Goal: Task Accomplishment & Management: Complete application form

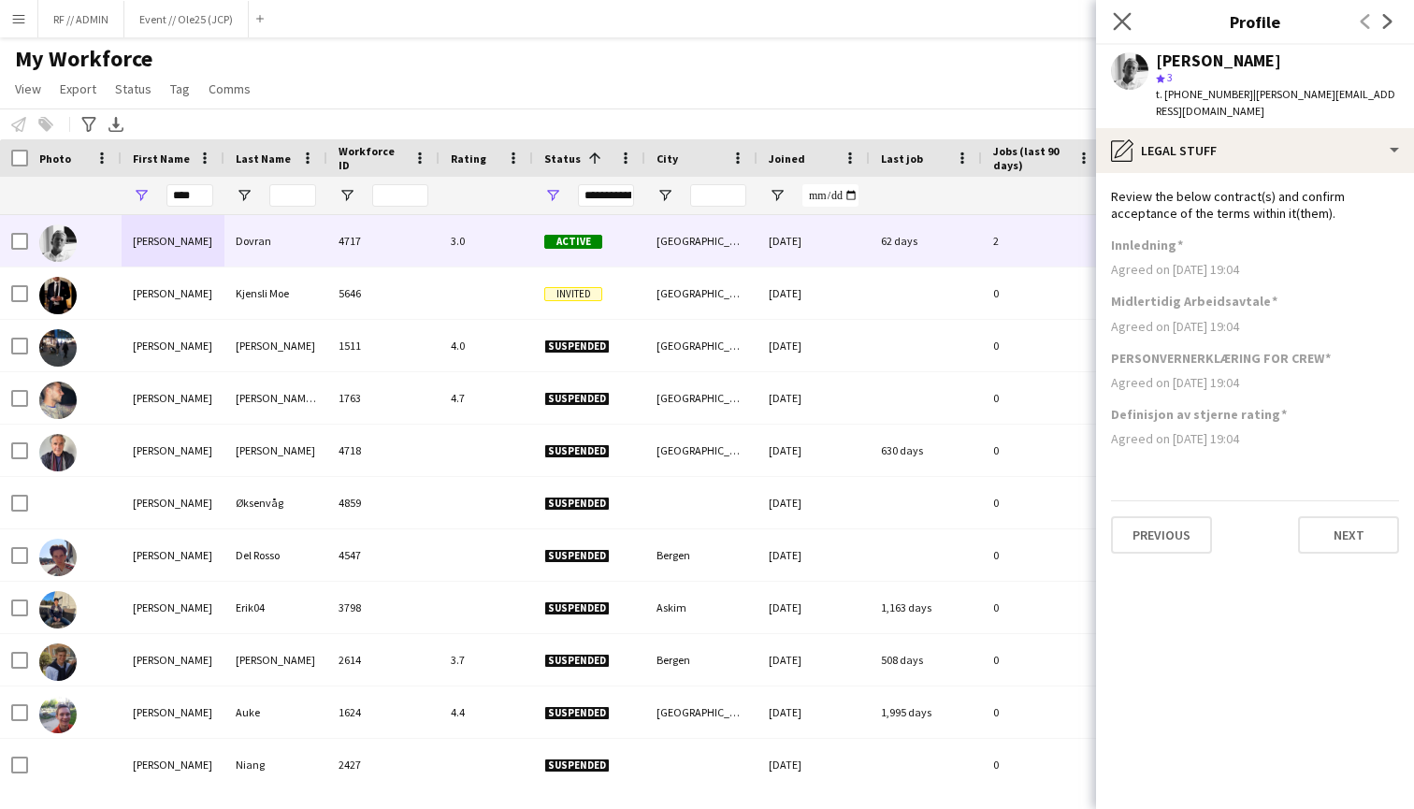
click at [1113, 22] on app-icon "Close pop-in" at bounding box center [1122, 21] width 27 height 27
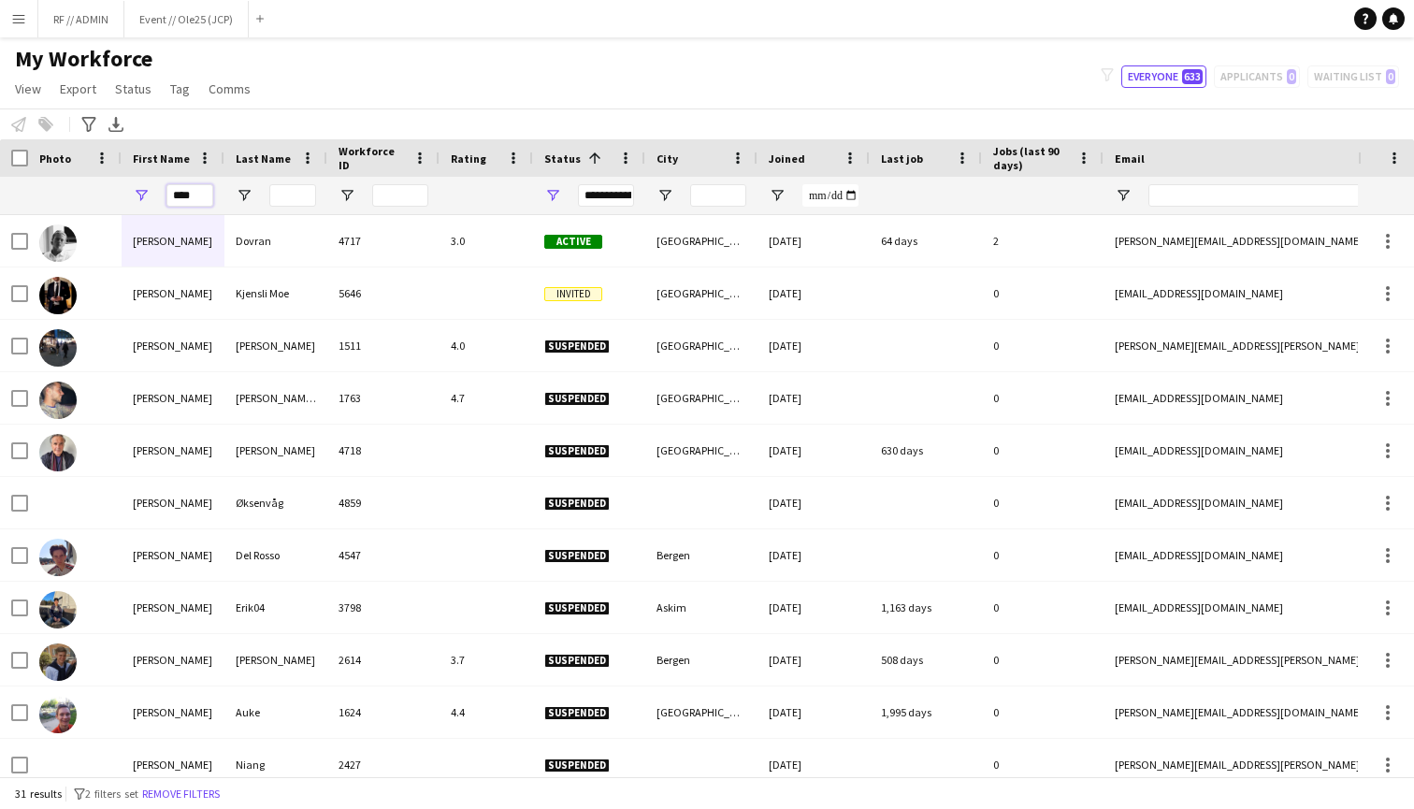
click at [203, 196] on input "****" at bounding box center [189, 195] width 47 height 22
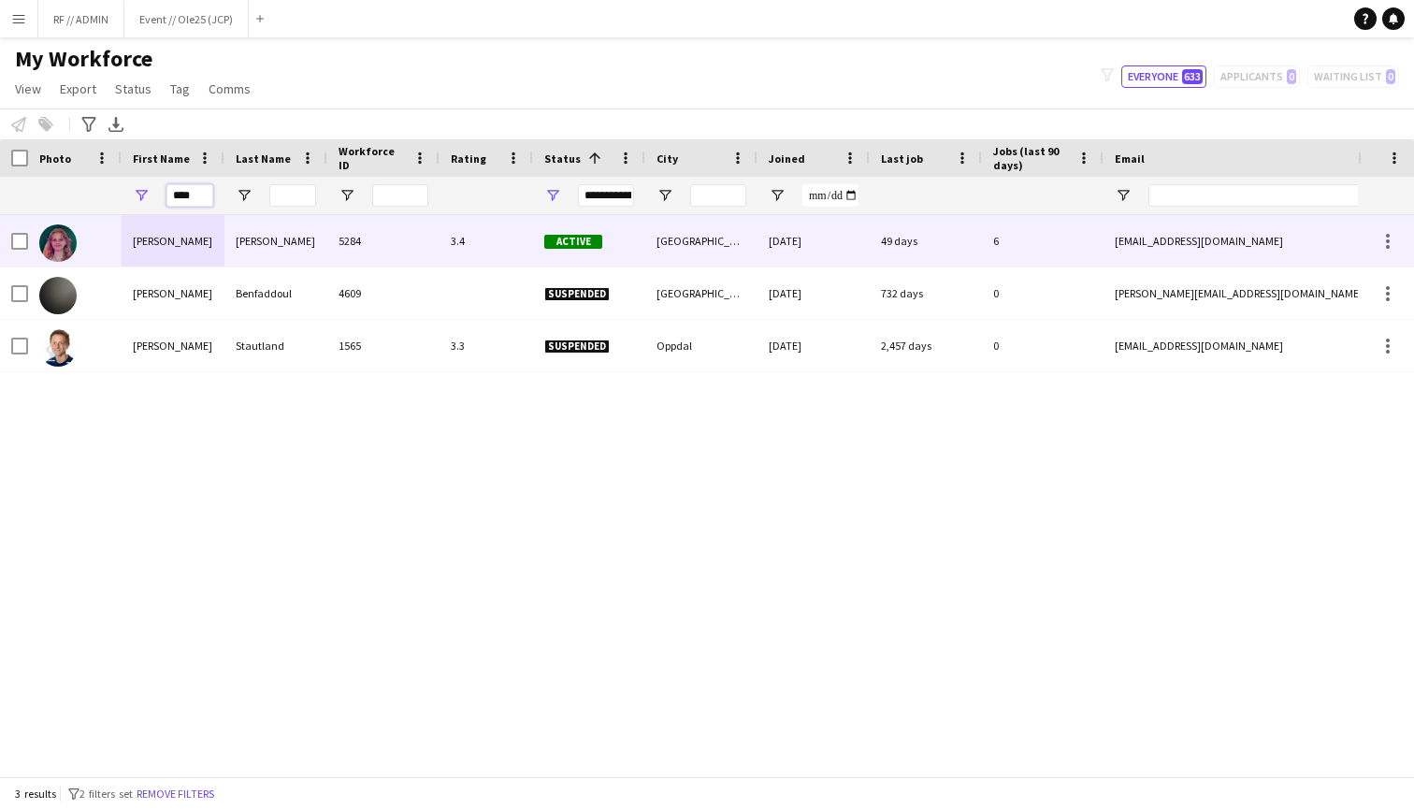
type input "****"
click at [361, 243] on div "5284" at bounding box center [383, 240] width 112 height 51
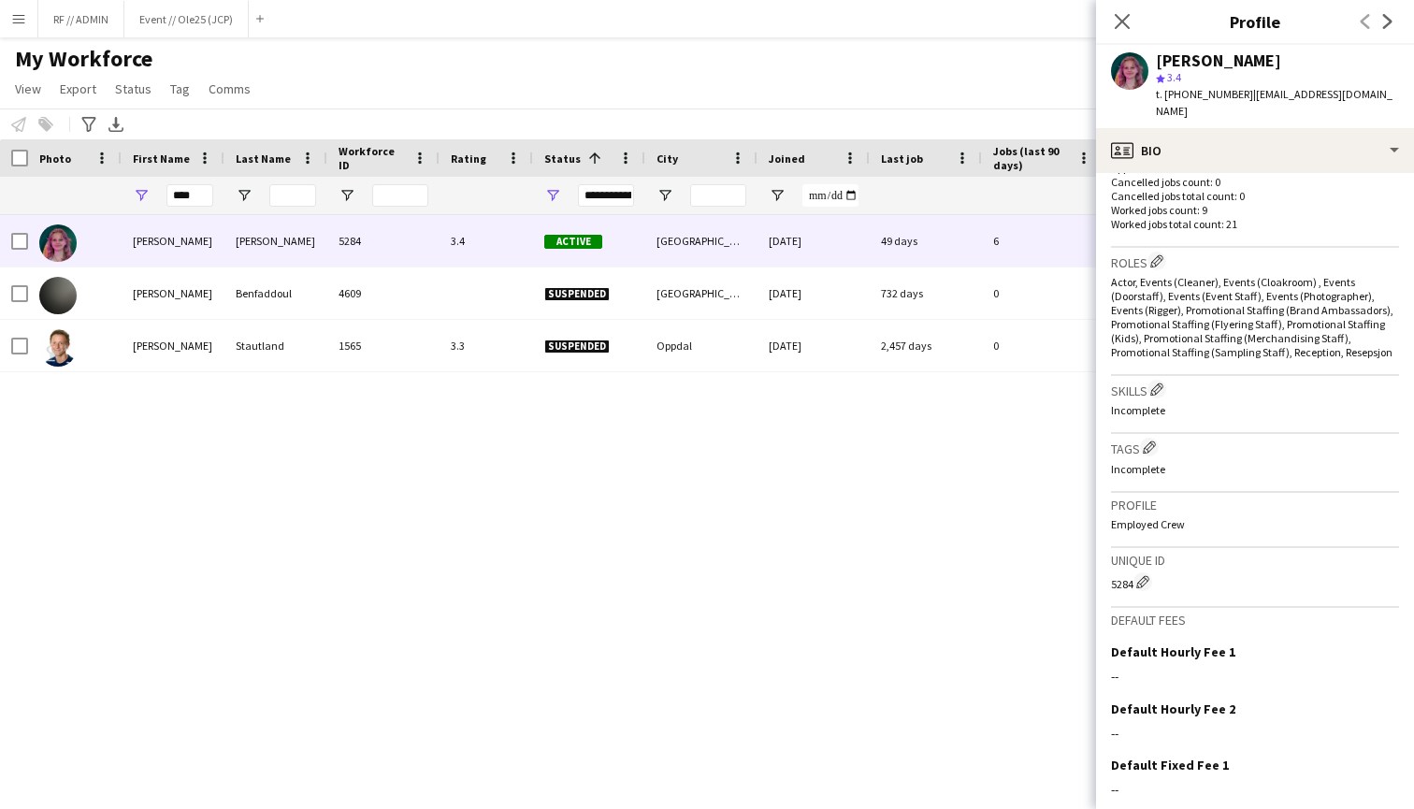
scroll to position [602, 0]
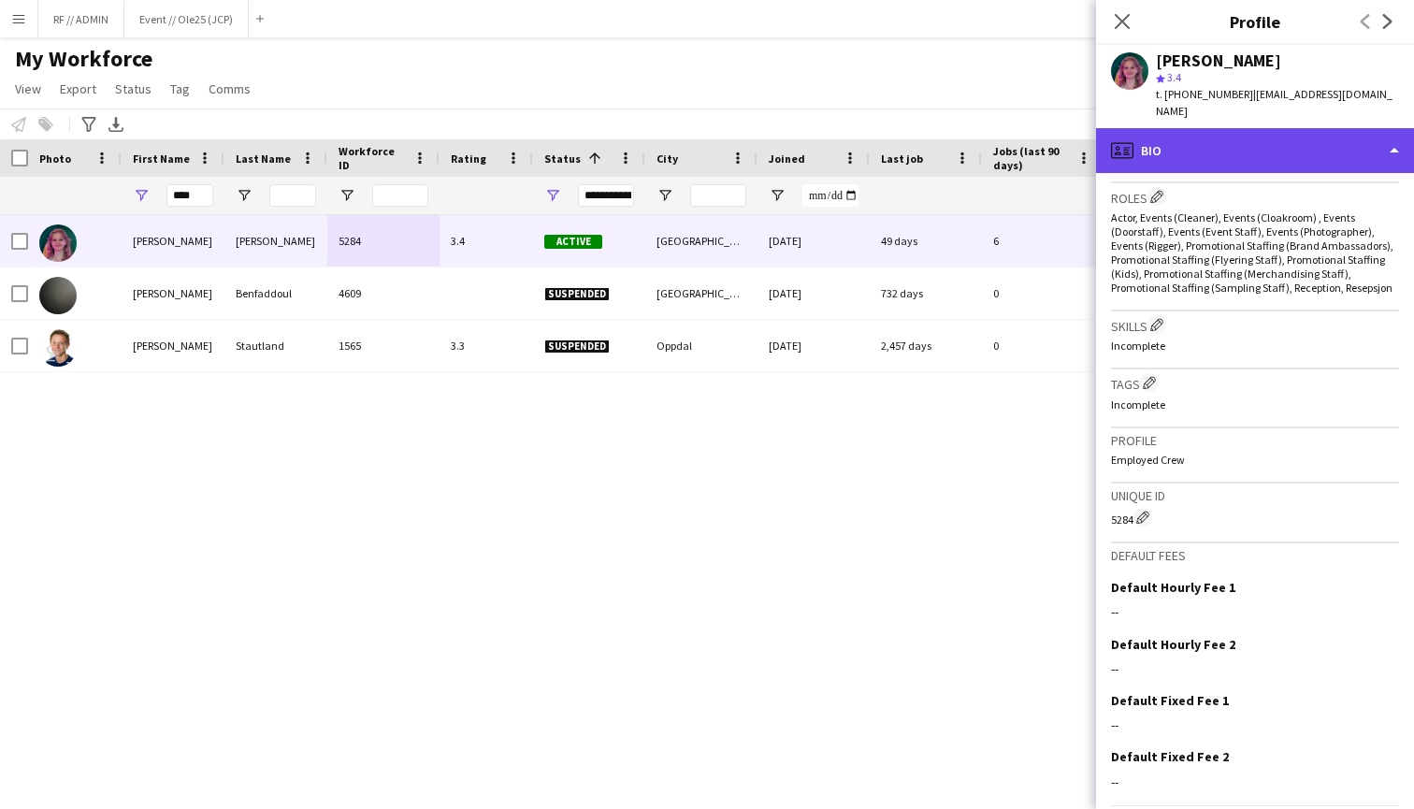
click at [1333, 136] on div "profile Bio" at bounding box center [1255, 150] width 318 height 45
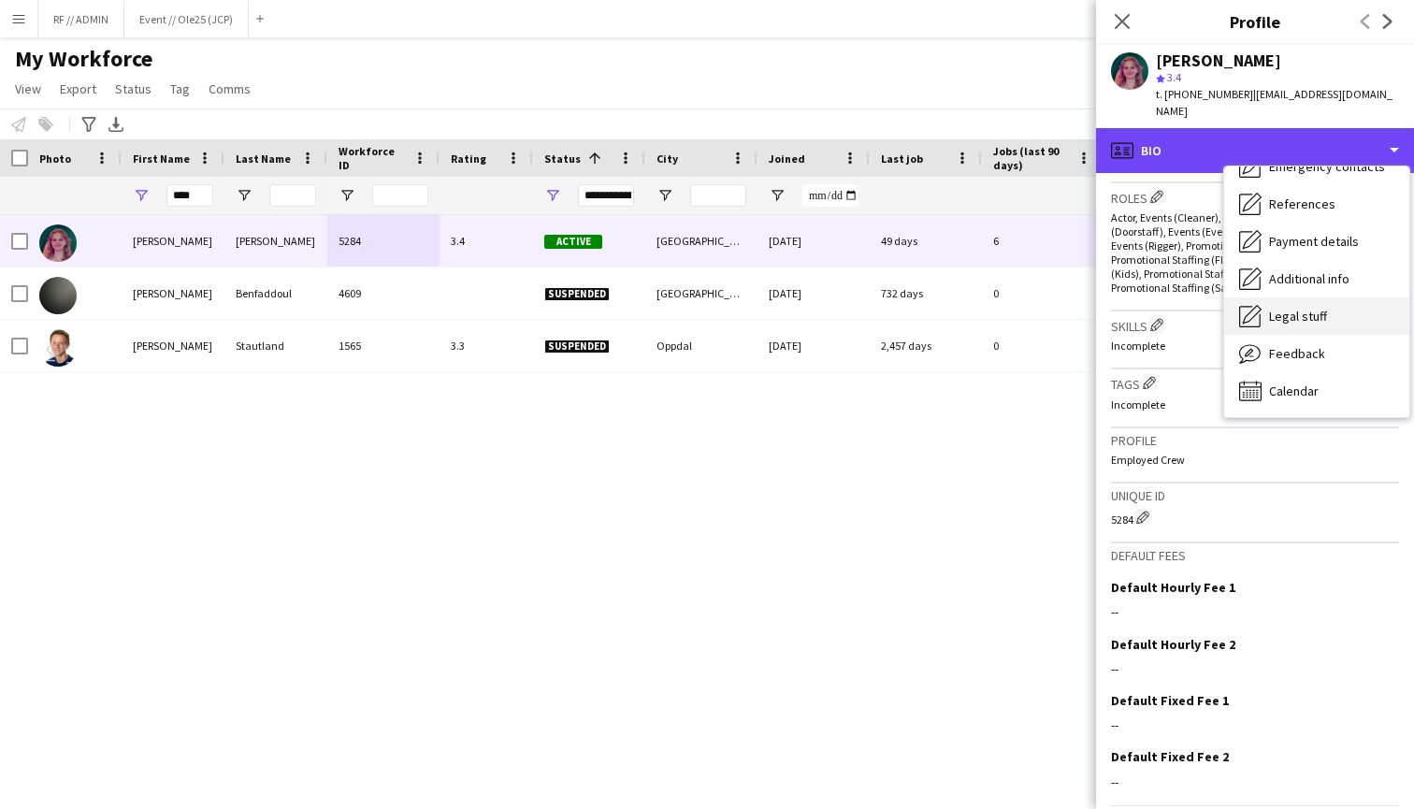
scroll to position [176, 0]
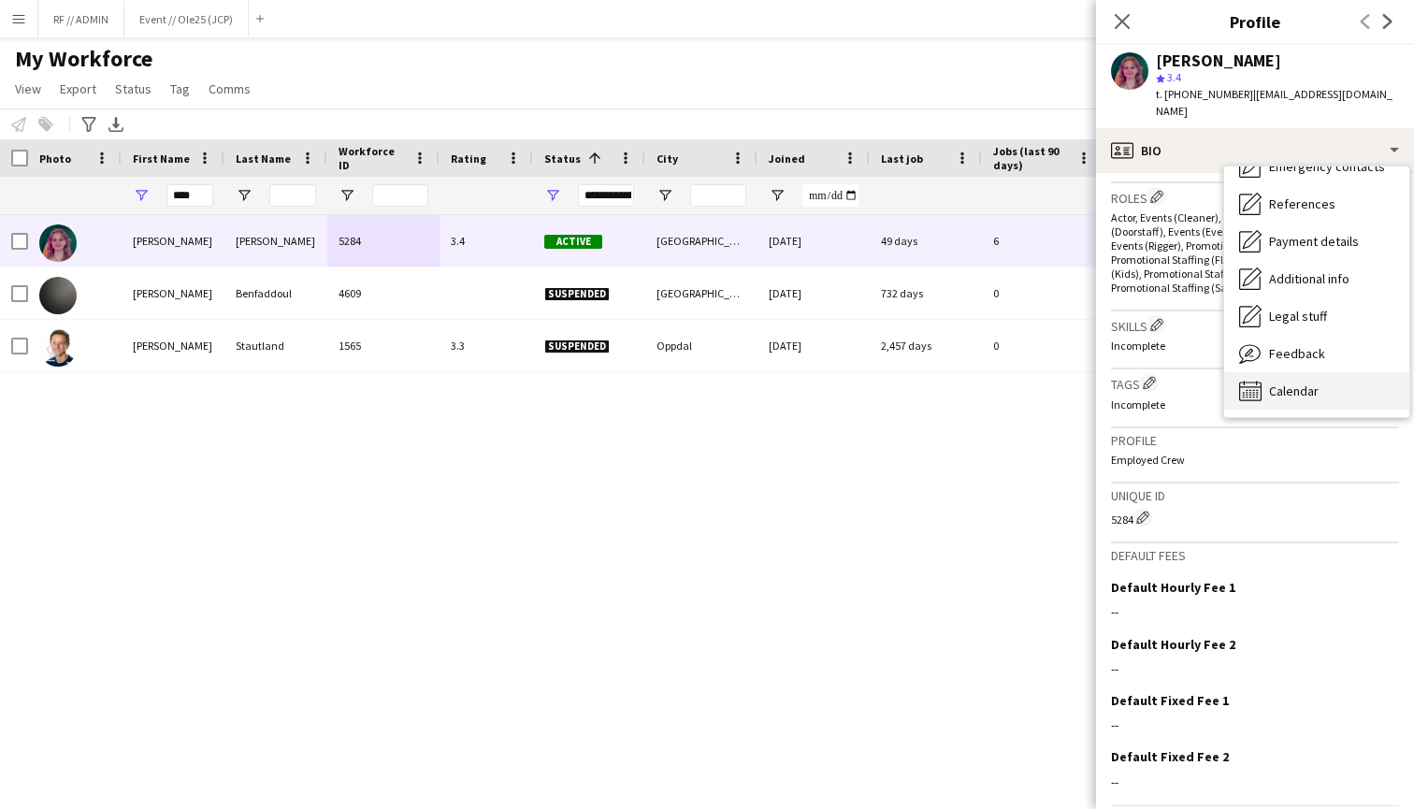
click at [1314, 382] on span "Calendar" at bounding box center [1294, 390] width 50 height 17
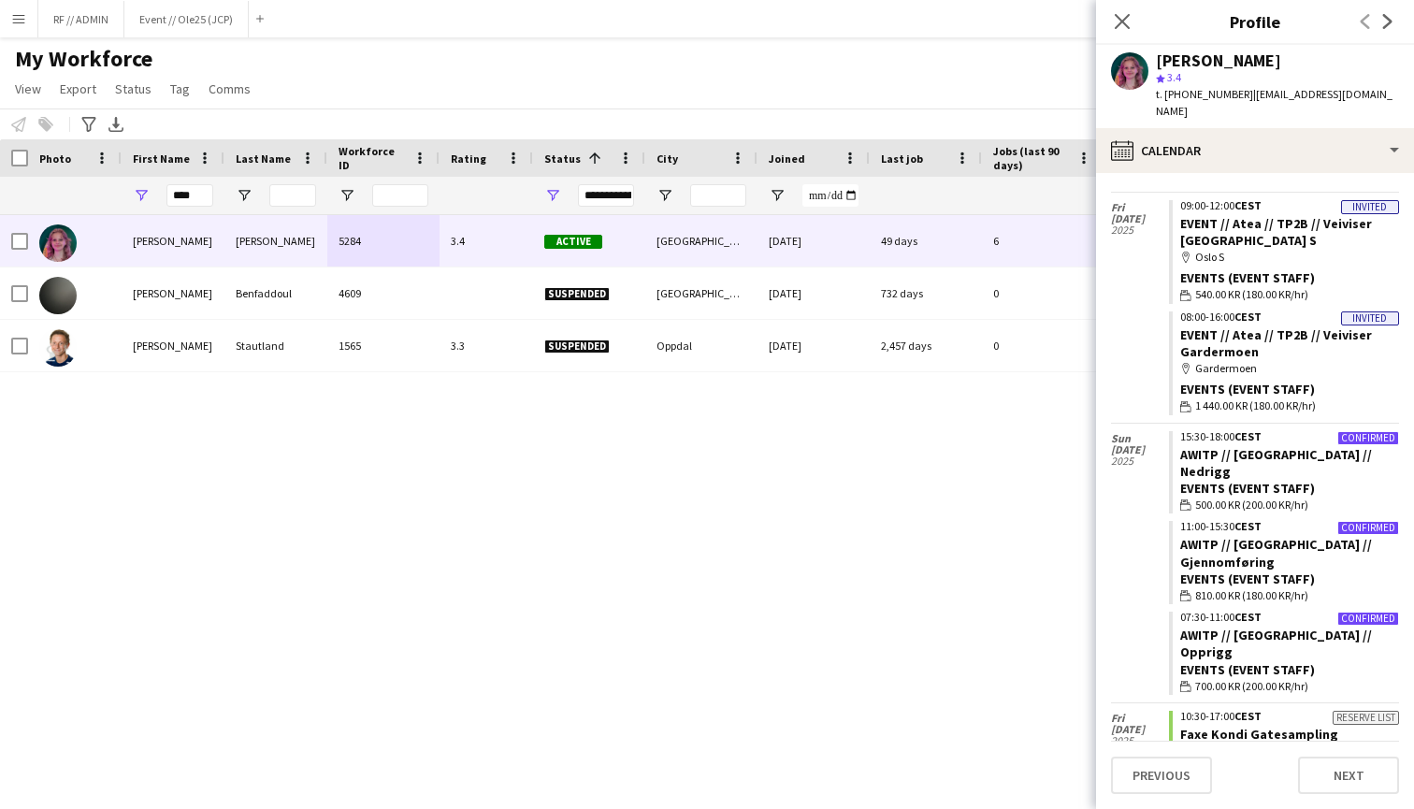
scroll to position [71, 0]
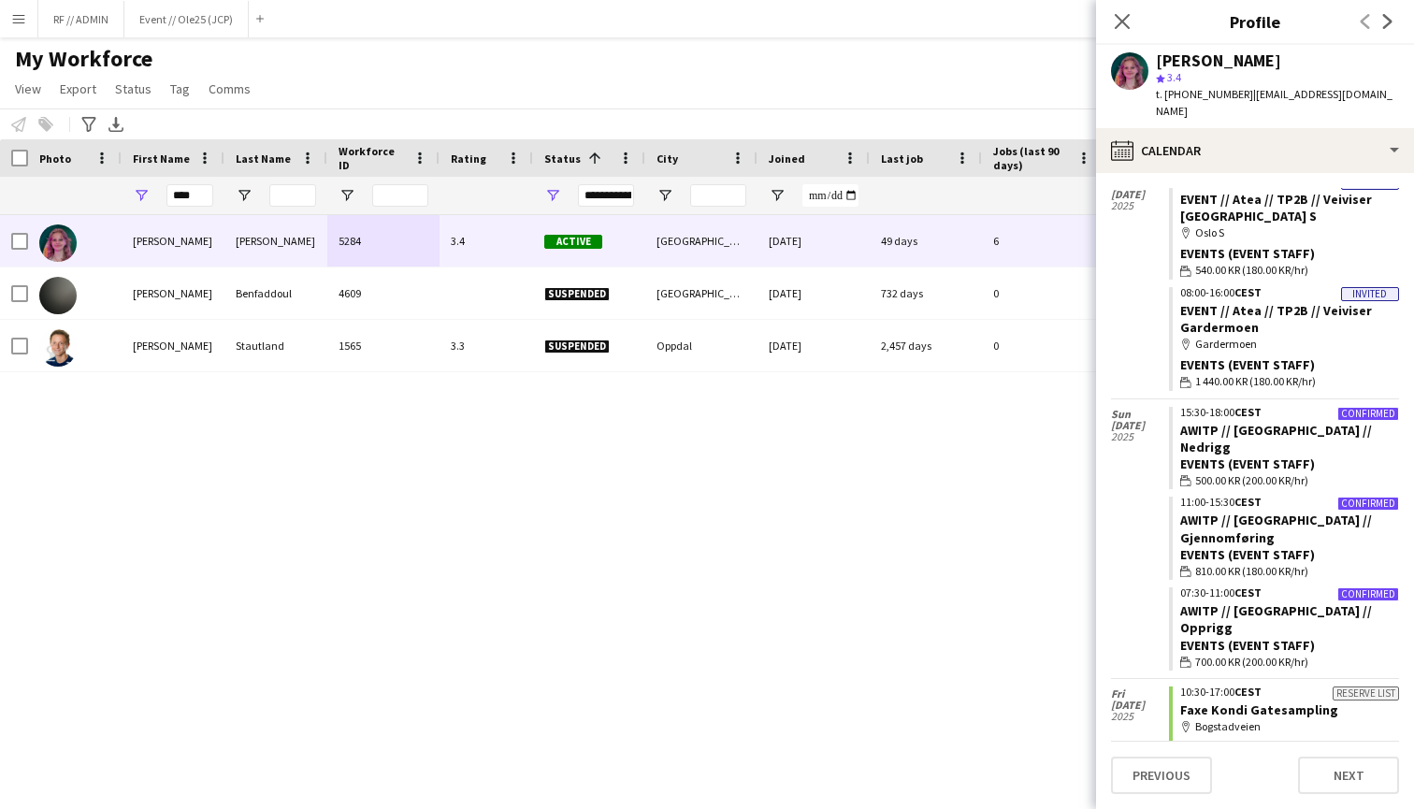
click at [1263, 407] on div "15:30-18:00 CEST" at bounding box center [1289, 412] width 219 height 11
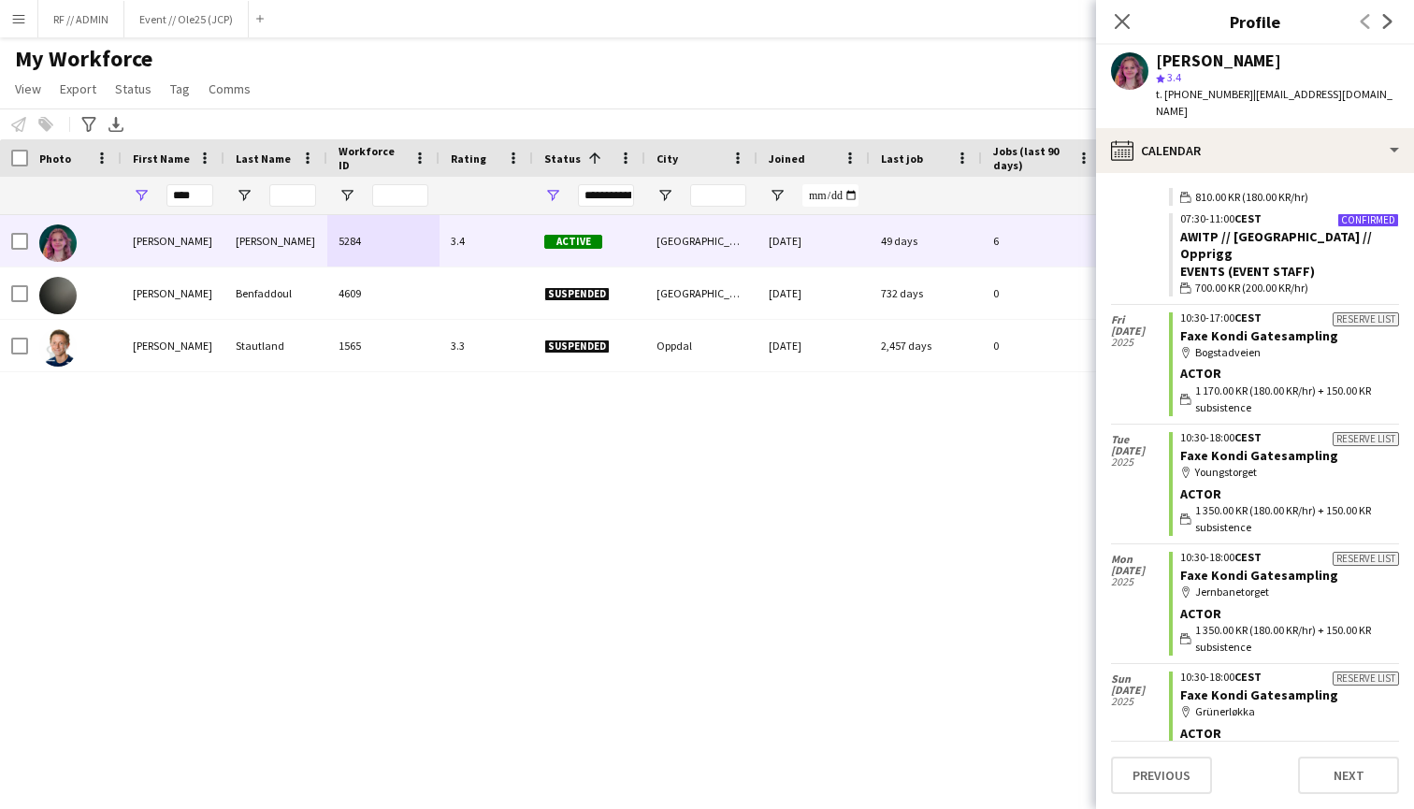
scroll to position [449, 0]
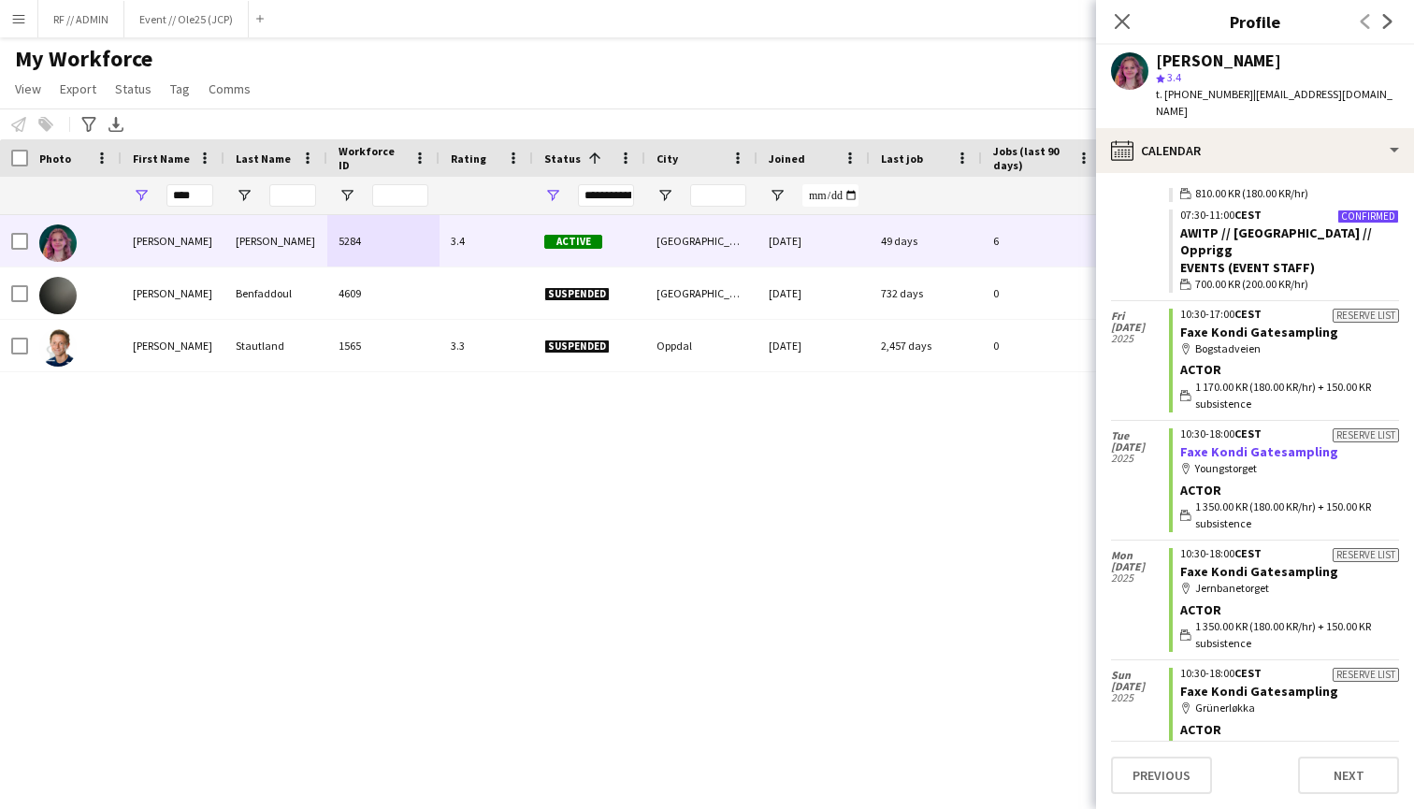
click at [1221, 443] on link "Faxe Kondi Gatesampling" at bounding box center [1259, 451] width 158 height 17
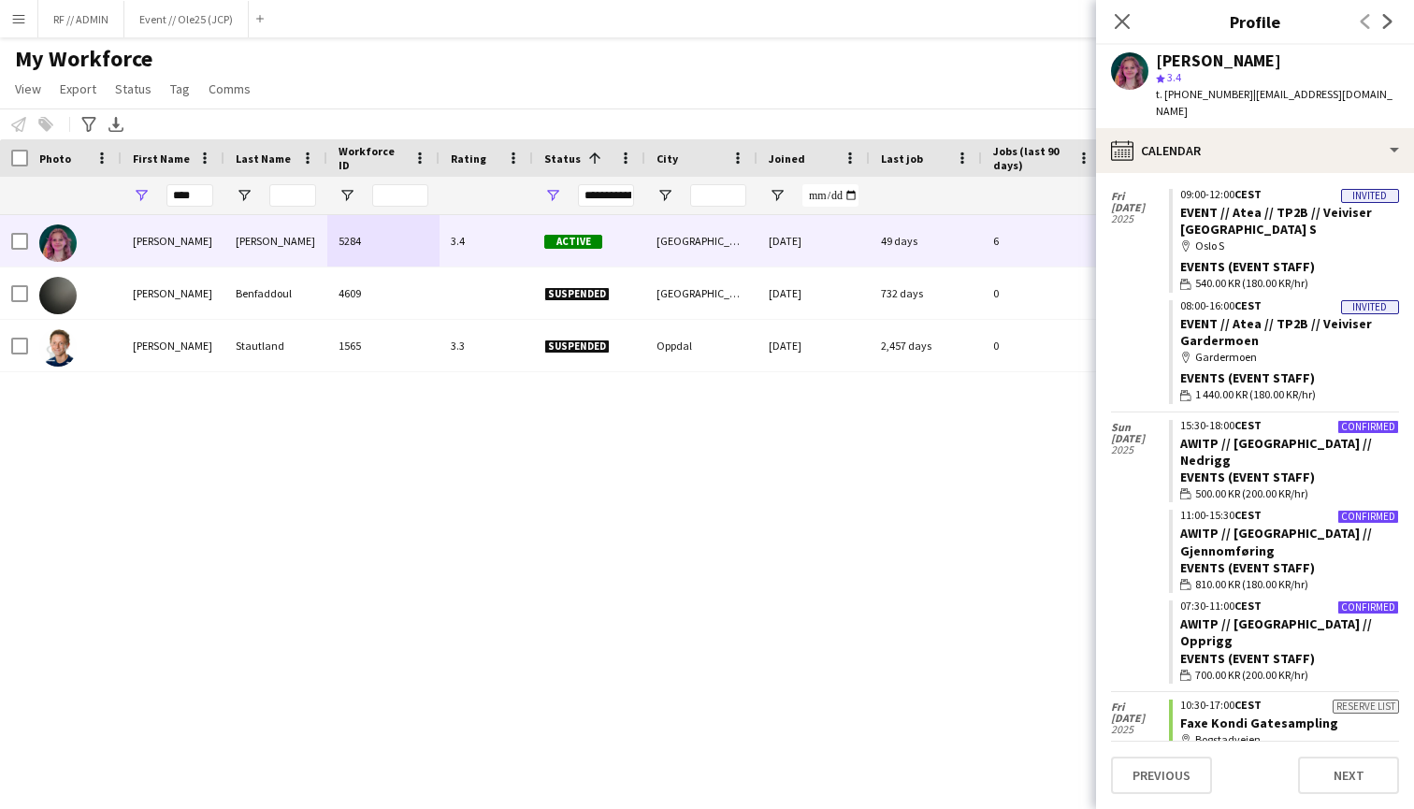
scroll to position [63, 0]
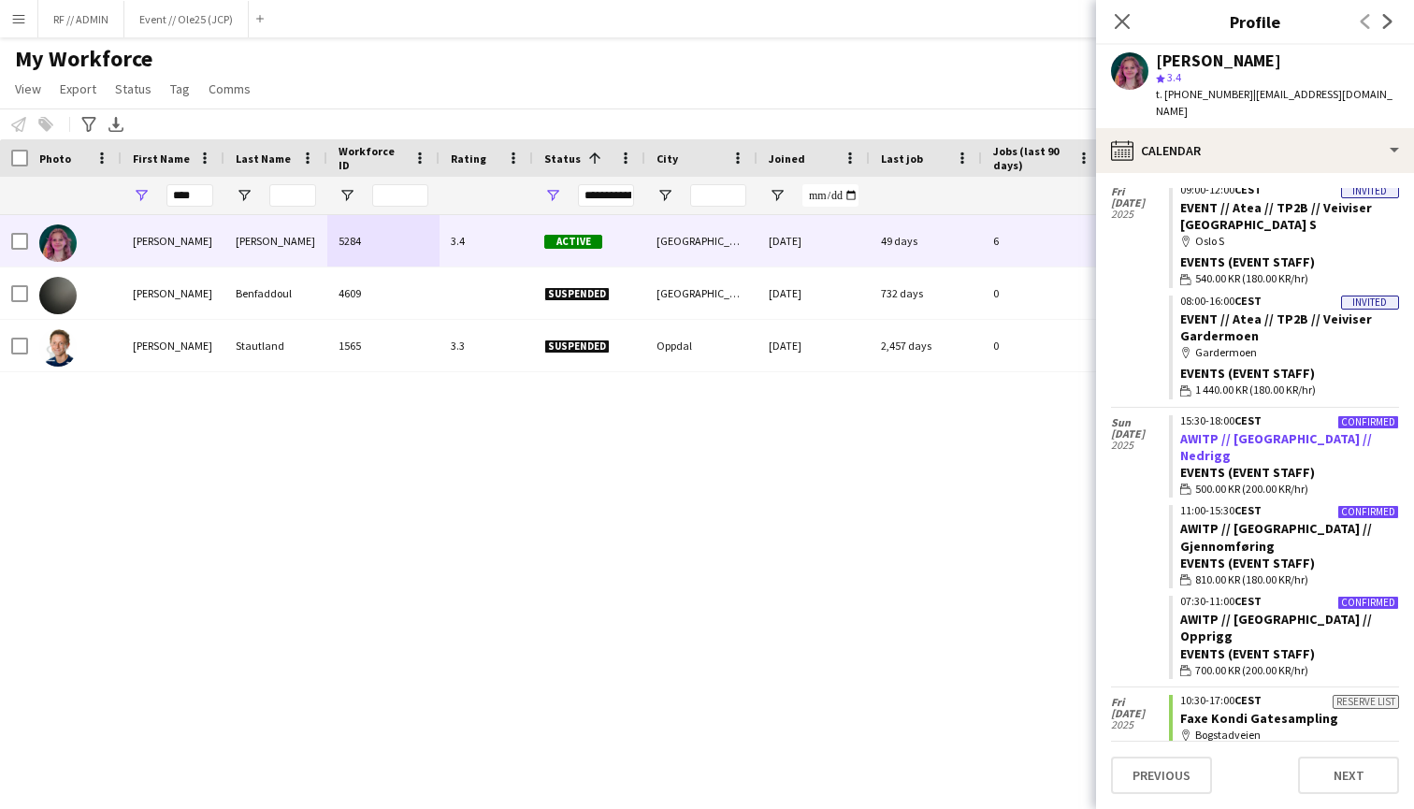
click at [1256, 430] on link "AWITP // Oslo // Nedrigg" at bounding box center [1276, 447] width 192 height 34
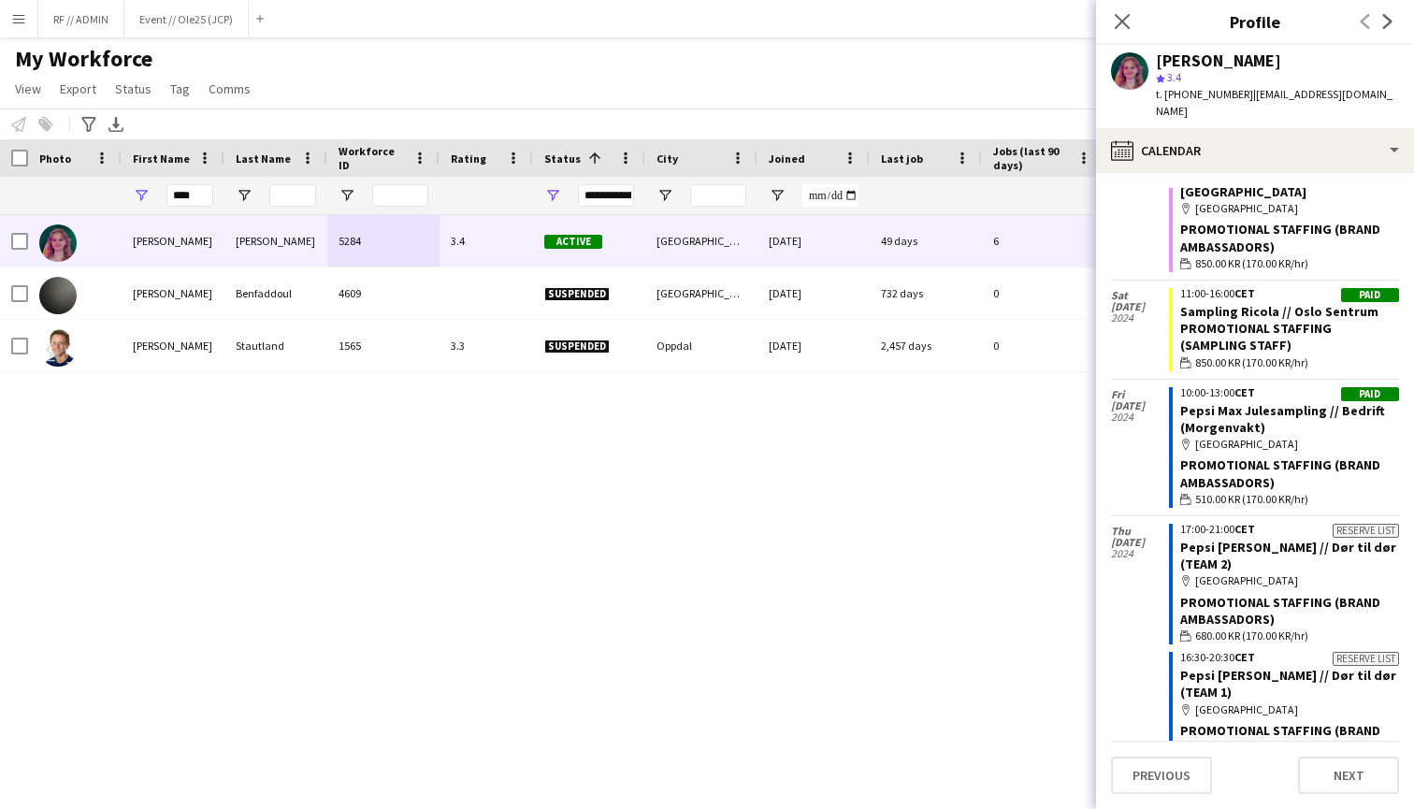
scroll to position [5543, 0]
click at [21, 33] on button "Menu" at bounding box center [18, 18] width 37 height 37
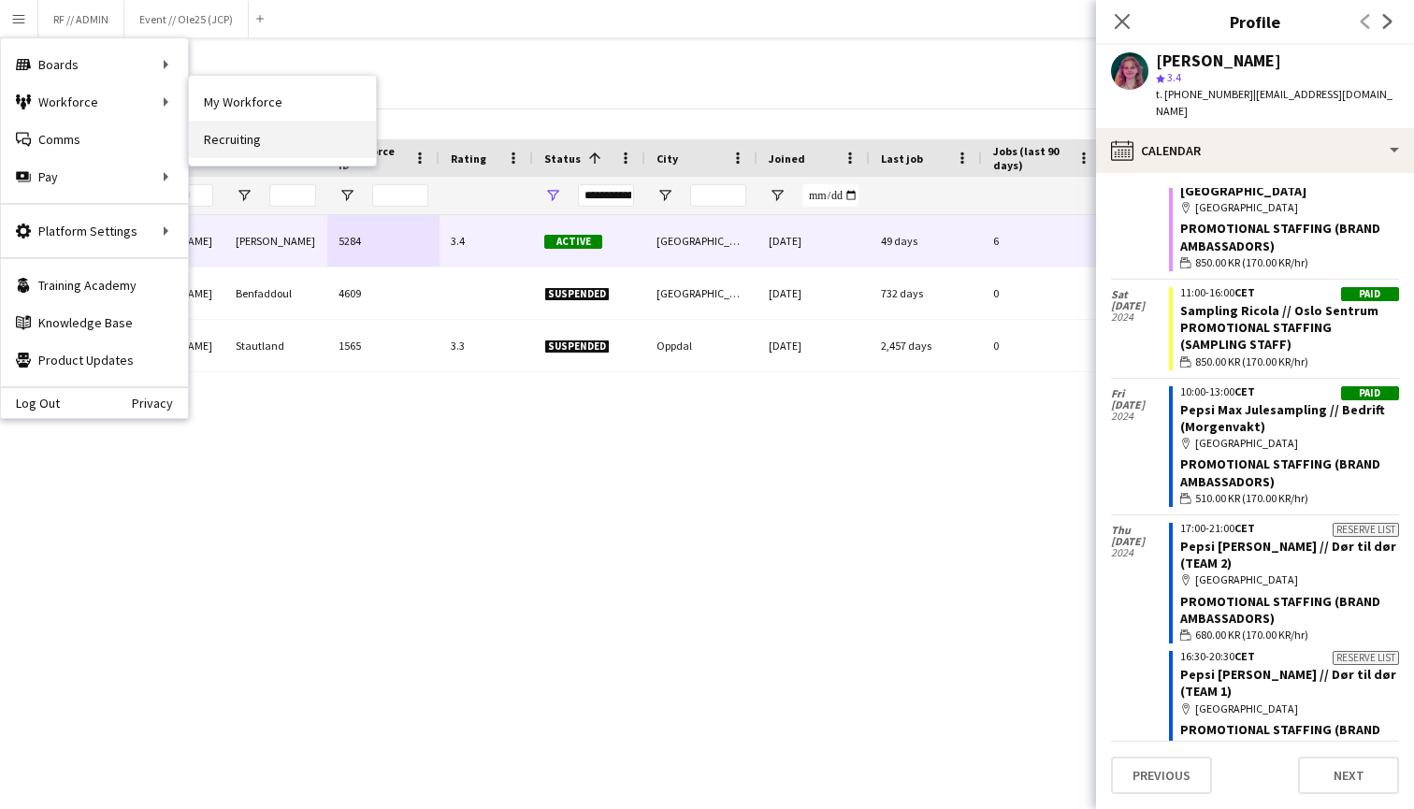
click at [264, 128] on link "Recruiting" at bounding box center [282, 139] width 187 height 37
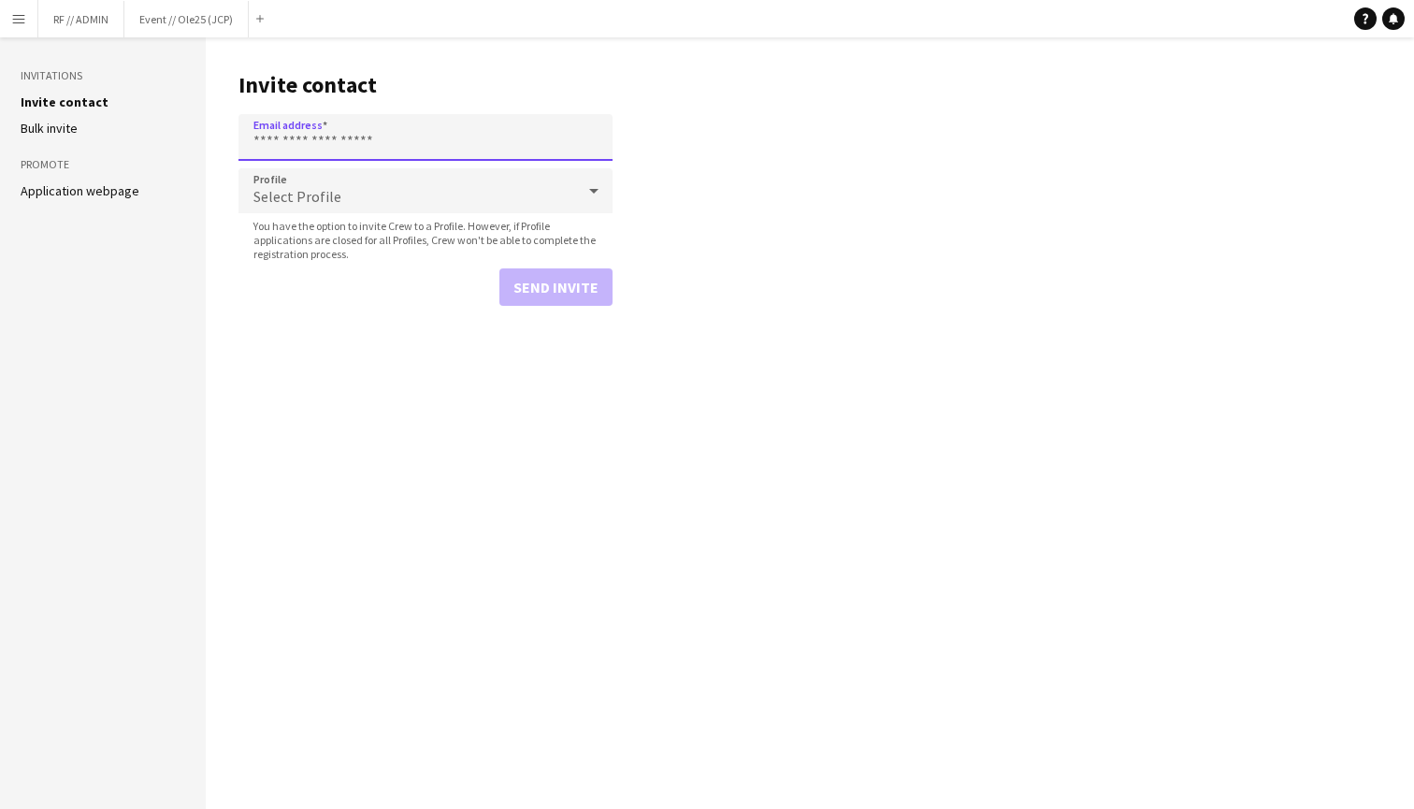
click at [304, 125] on input "Email address" at bounding box center [425, 137] width 374 height 47
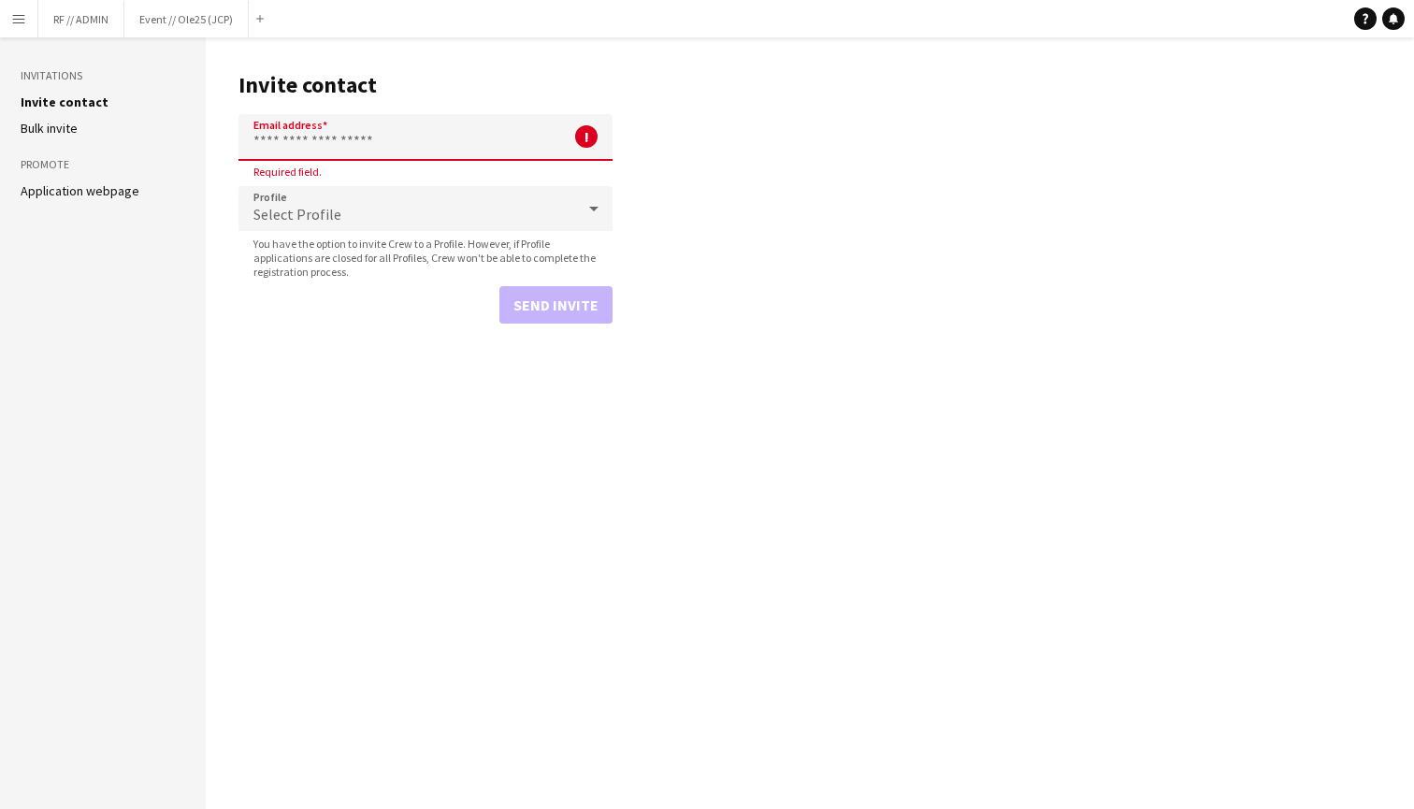
click at [427, 151] on input "Email address" at bounding box center [425, 137] width 374 height 47
click at [299, 133] on input "Email address" at bounding box center [425, 137] width 374 height 47
paste input "**********"
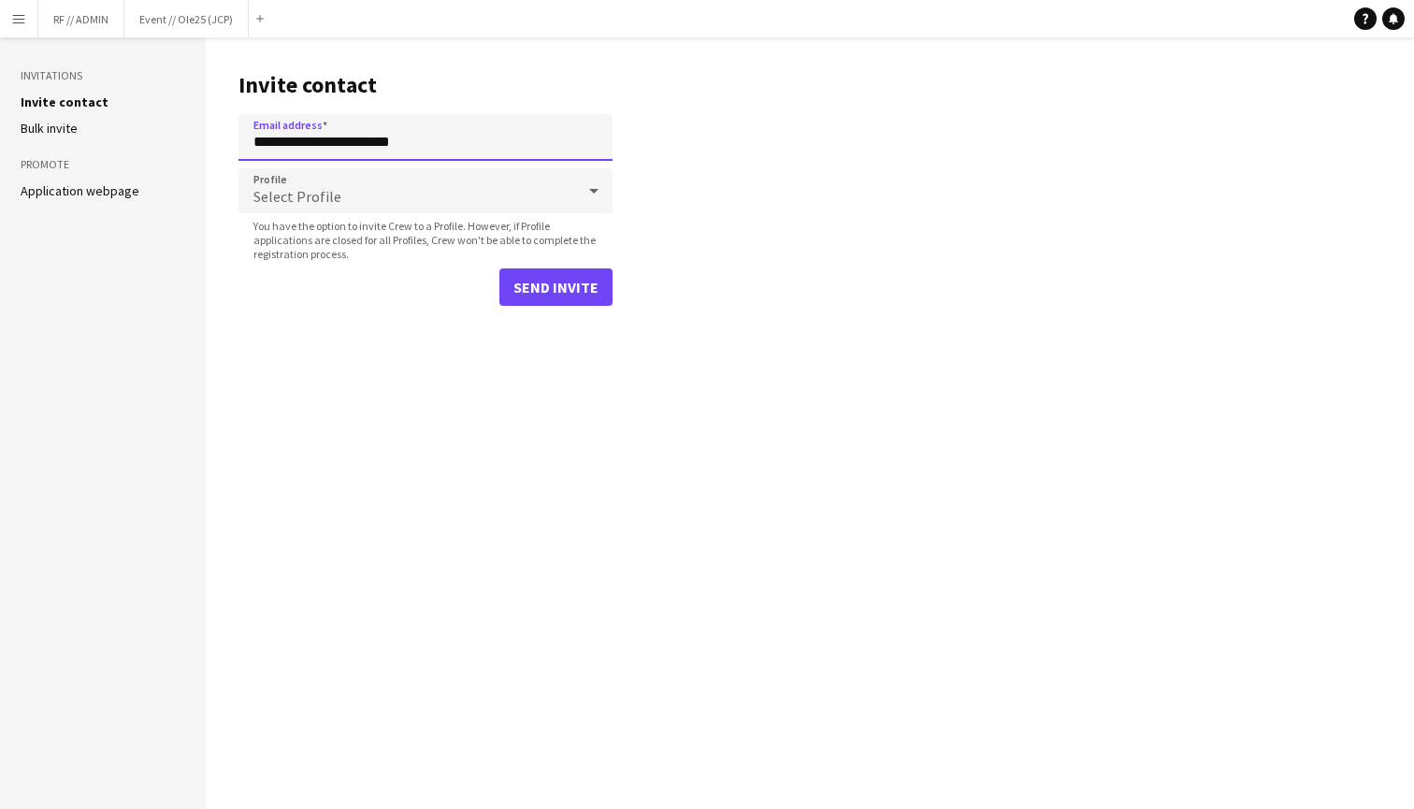
type input "**********"
click at [509, 197] on div "Select Profile" at bounding box center [406, 190] width 337 height 45
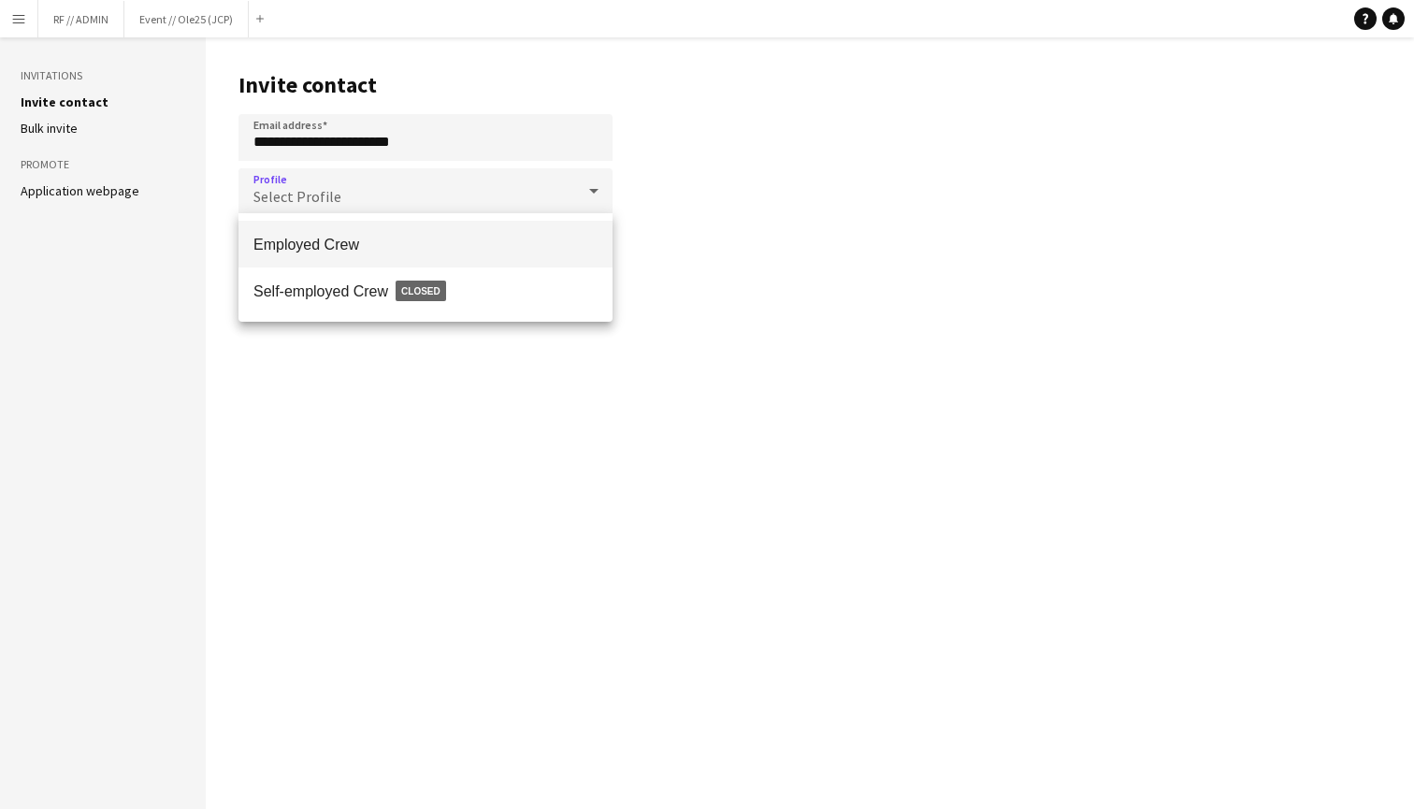
click at [497, 223] on mat-option "Employed Crew" at bounding box center [425, 244] width 374 height 47
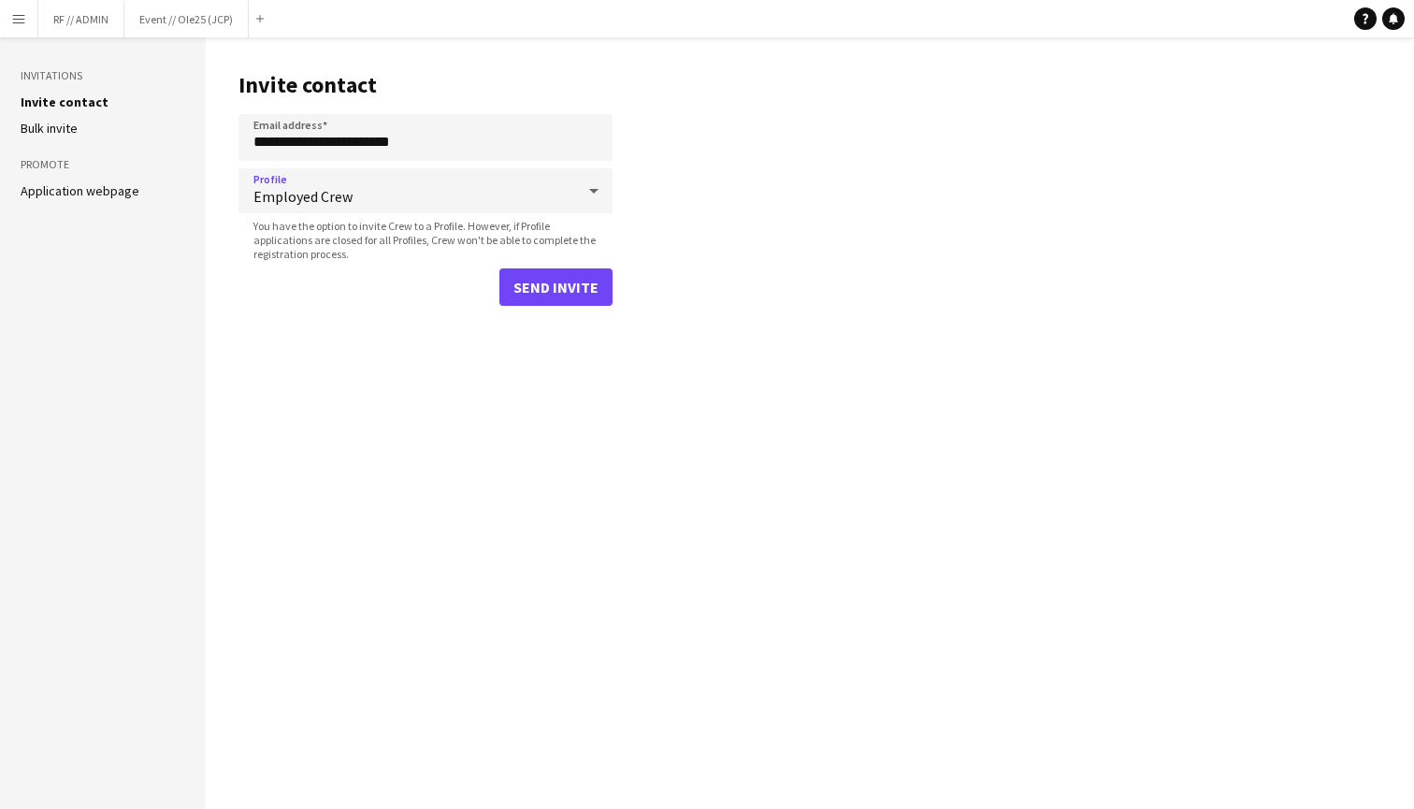
click at [535, 278] on button "Send invite" at bounding box center [555, 286] width 113 height 37
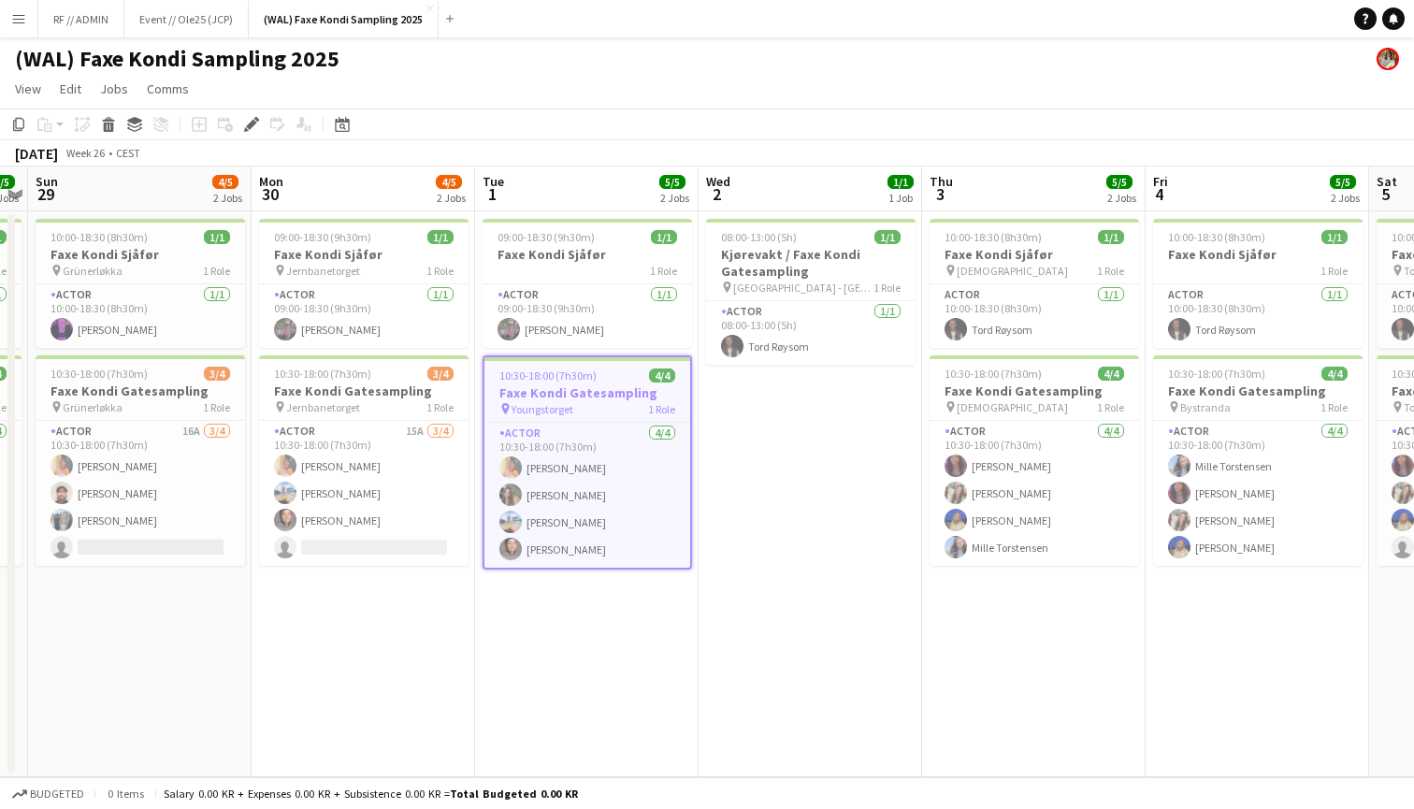
click at [594, 395] on h3 "Faxe Kondi Gatesampling" at bounding box center [587, 392] width 206 height 17
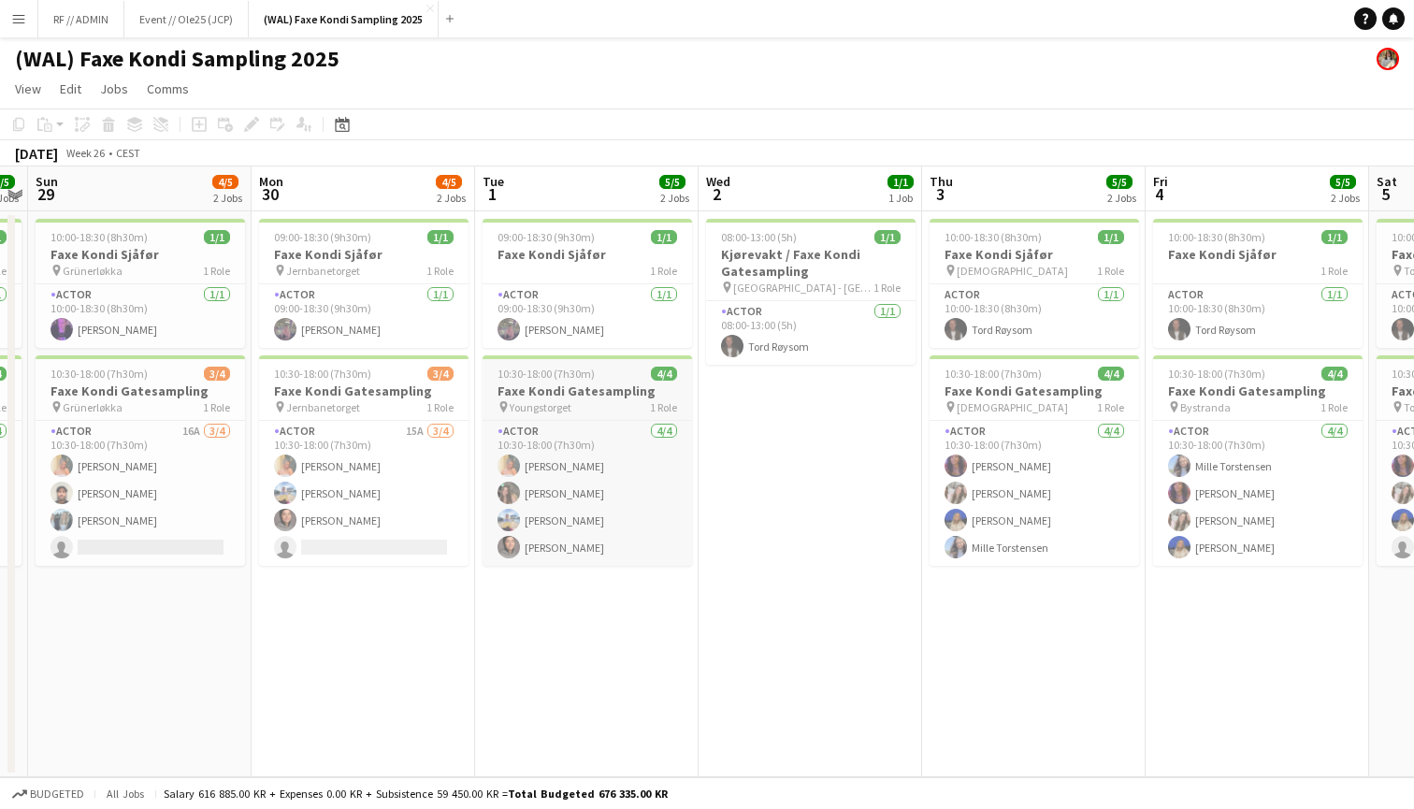
click at [594, 395] on h3 "Faxe Kondi Gatesampling" at bounding box center [586, 390] width 209 height 17
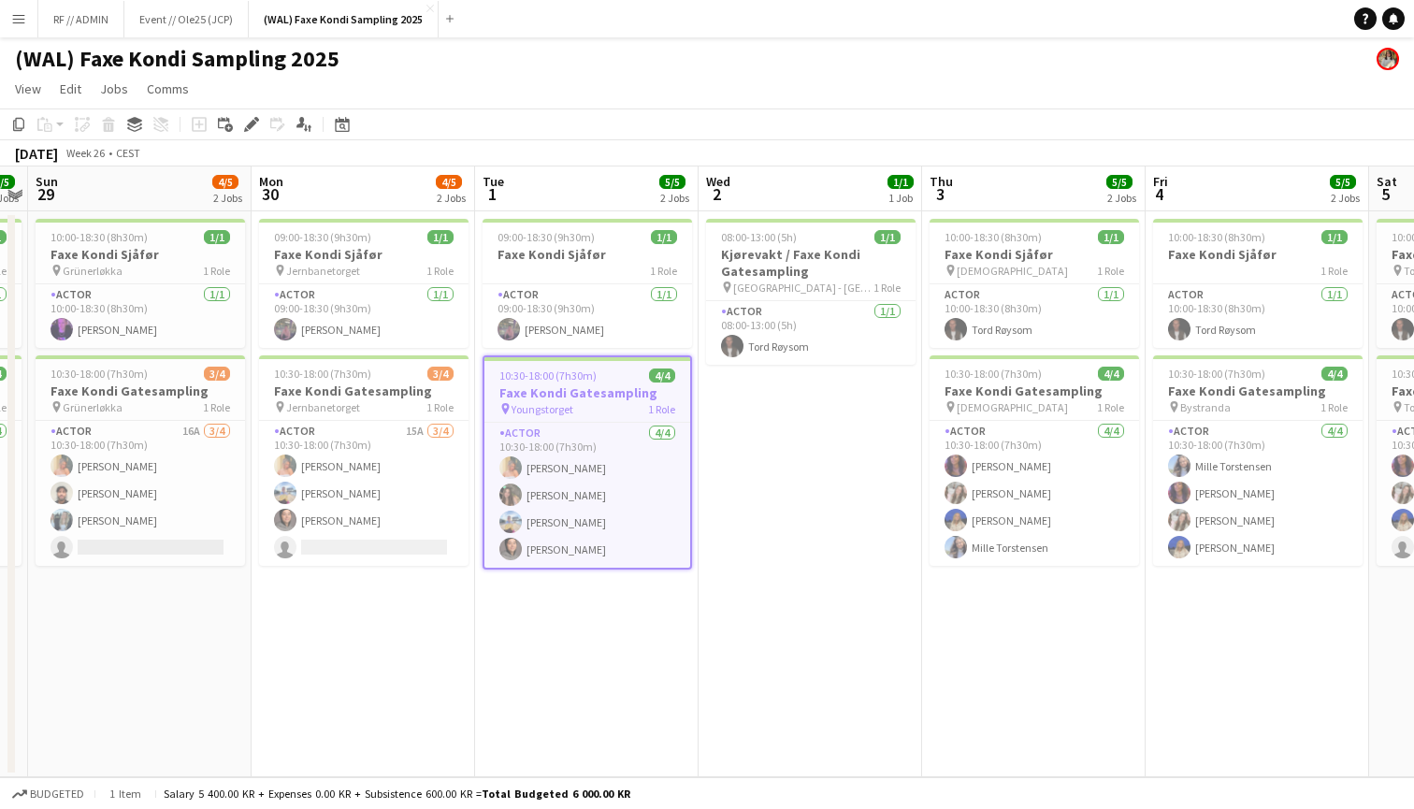
click at [594, 395] on h3 "Faxe Kondi Gatesampling" at bounding box center [587, 392] width 206 height 17
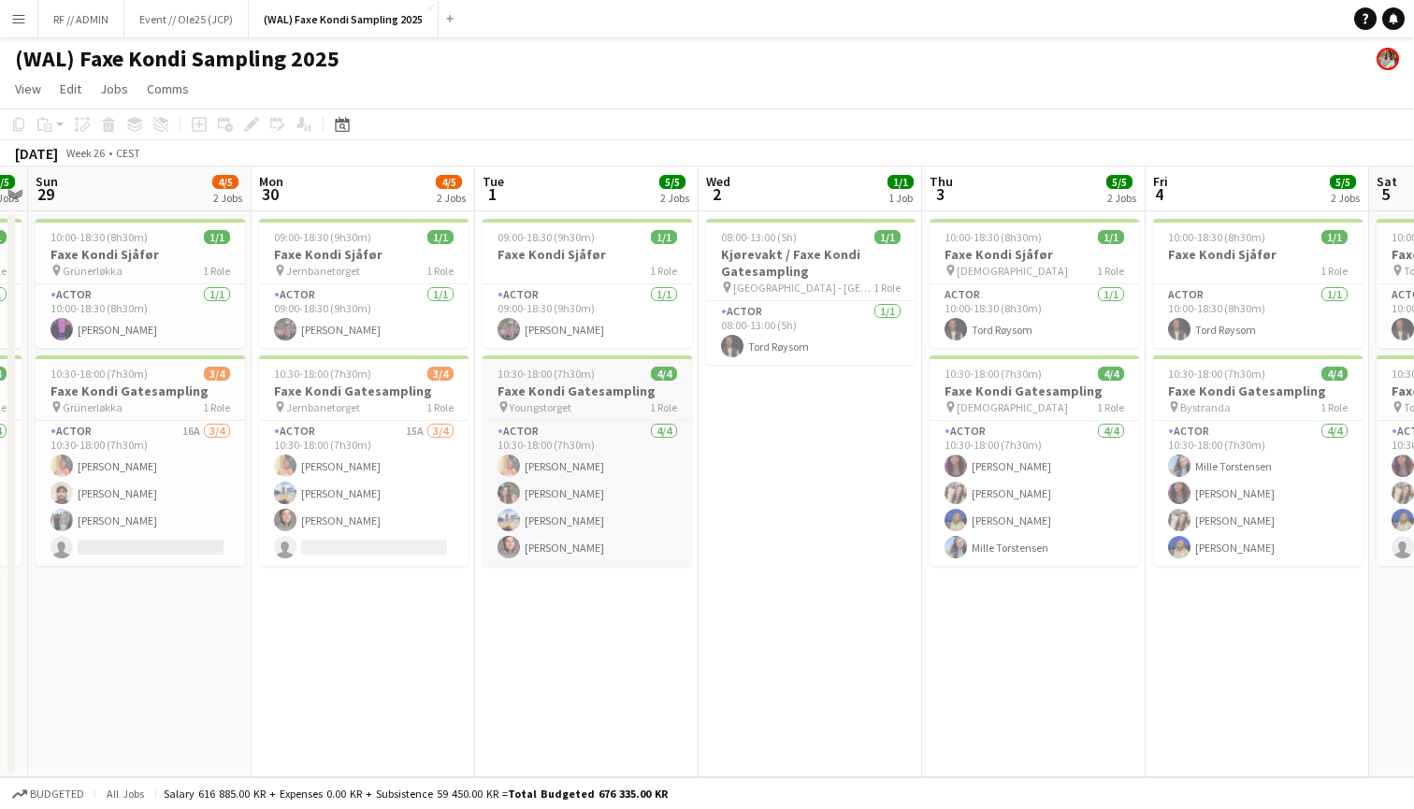
click at [594, 395] on h3 "Faxe Kondi Gatesampling" at bounding box center [586, 390] width 209 height 17
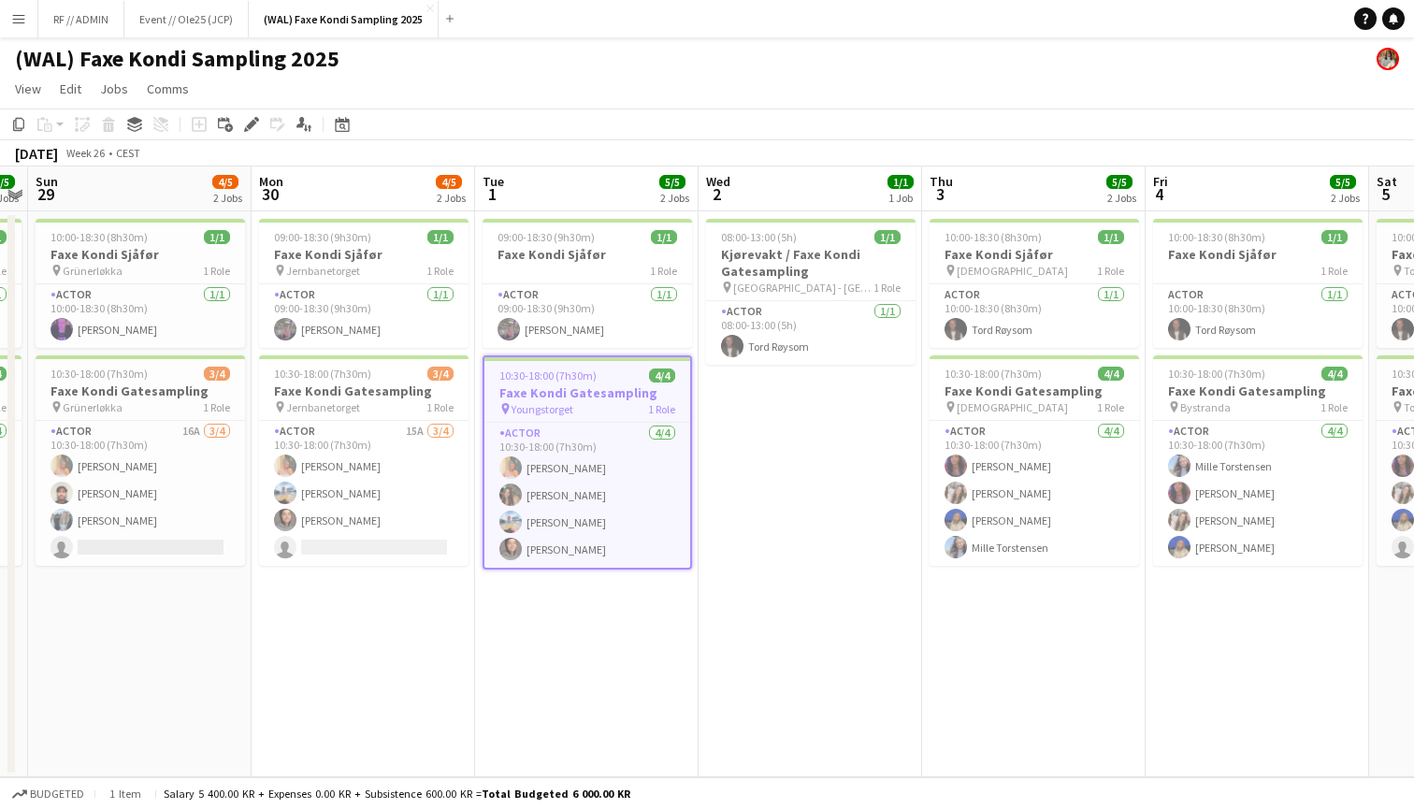
click at [832, 448] on app-date-cell "08:00-13:00 (5h) 1/1 Kjørevakt / Faxe Kondi Gatesampling pin [GEOGRAPHIC_DATA] …" at bounding box center [809, 494] width 223 height 566
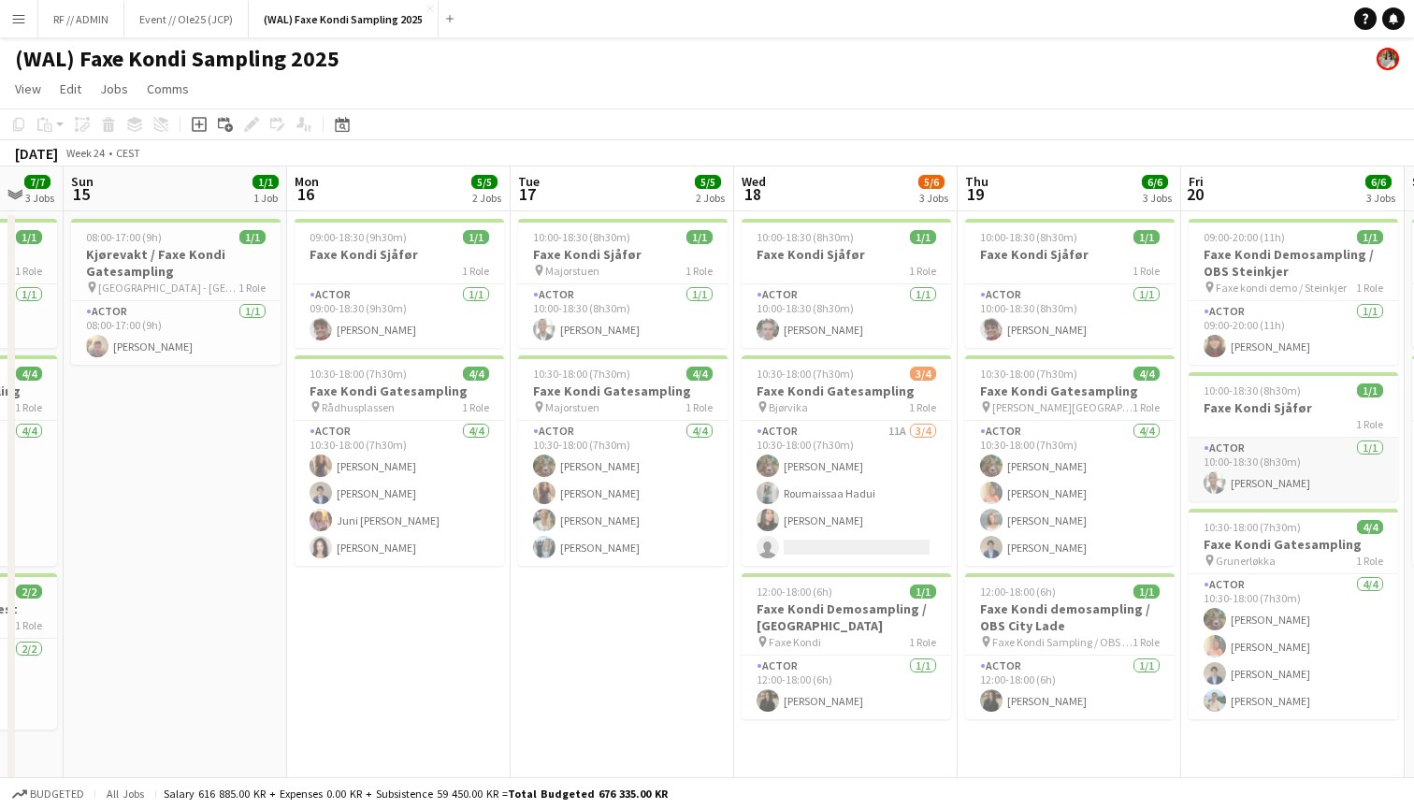
scroll to position [0, 531]
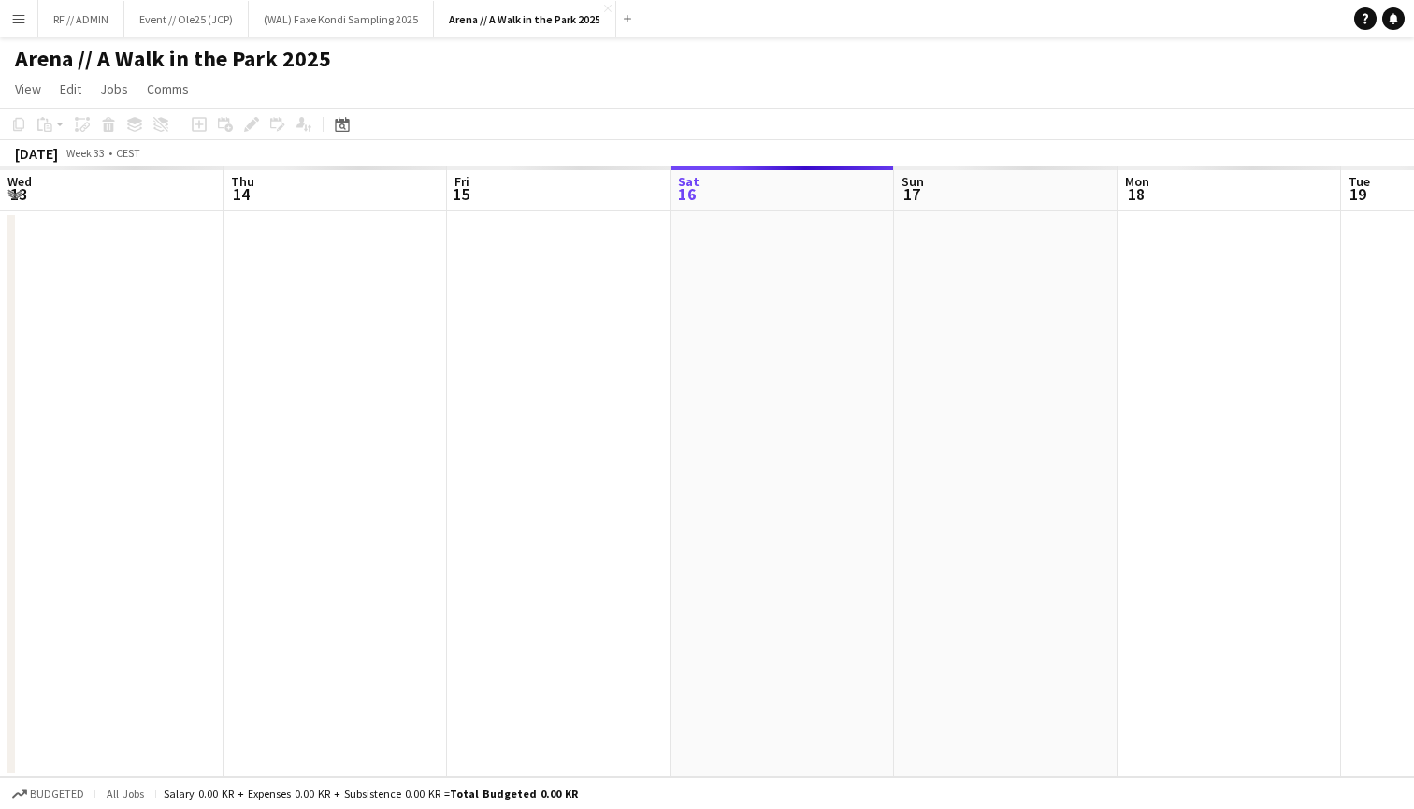
scroll to position [0, 642]
